Goal: Transaction & Acquisition: Purchase product/service

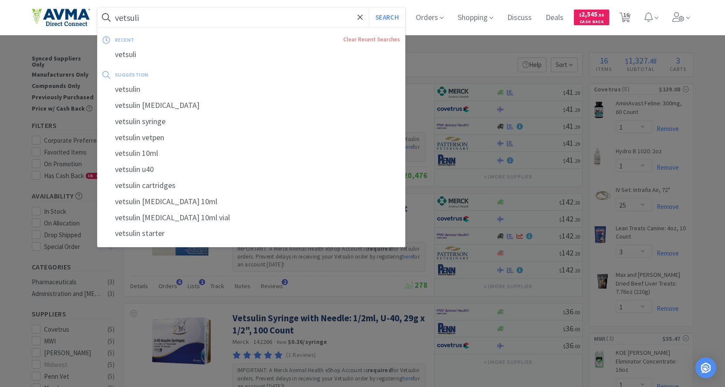
select select "1"
select select "25"
select select "3"
select select "1"
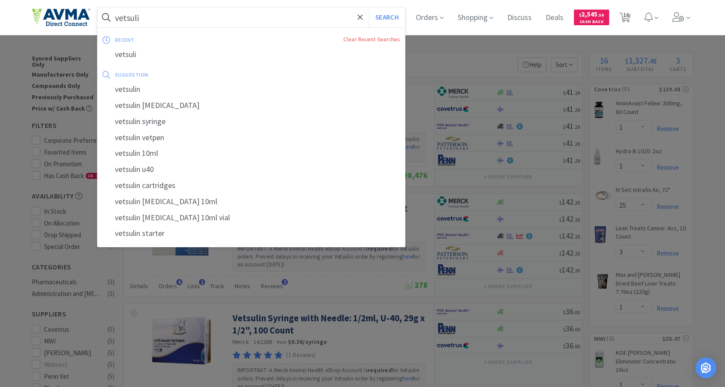
select select "1"
select select "2"
select select "3"
select select "96"
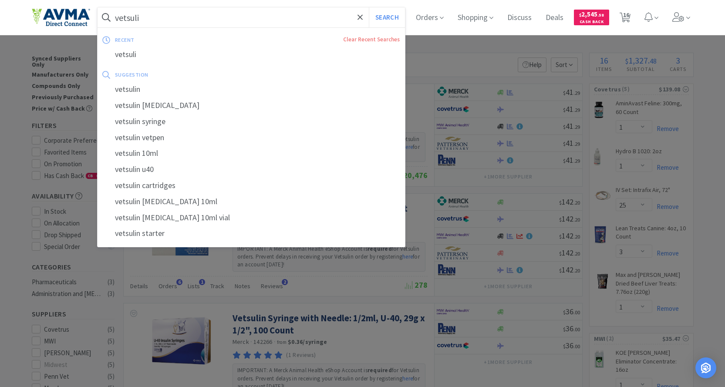
select select "3"
select select "1"
select select "12"
select select "1"
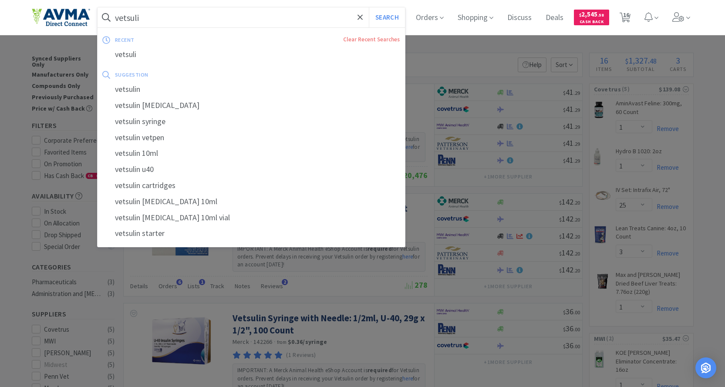
select select "1"
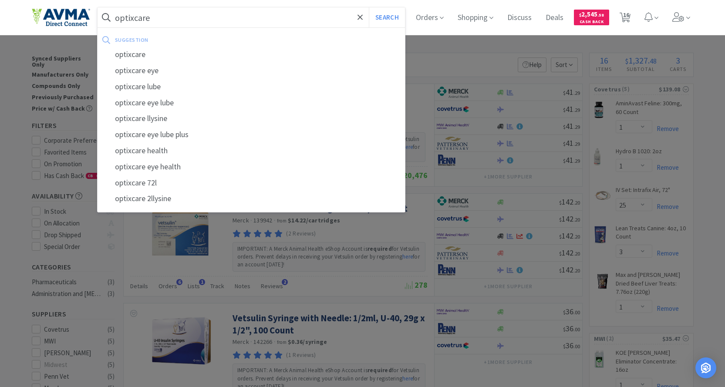
type input "optixcare"
click at [369, 7] on button "Search" at bounding box center [387, 17] width 36 height 20
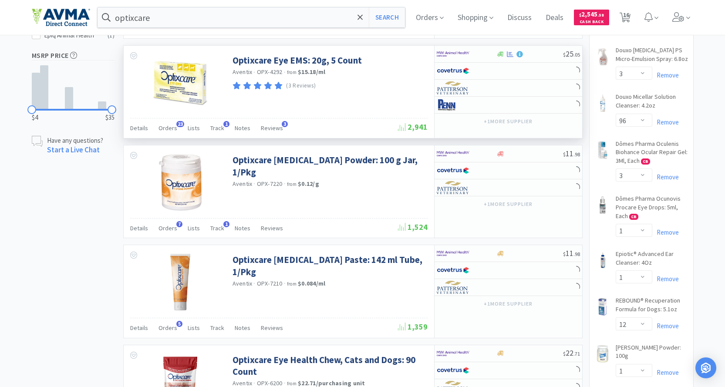
scroll to position [479, 0]
